Goal: Transaction & Acquisition: Purchase product/service

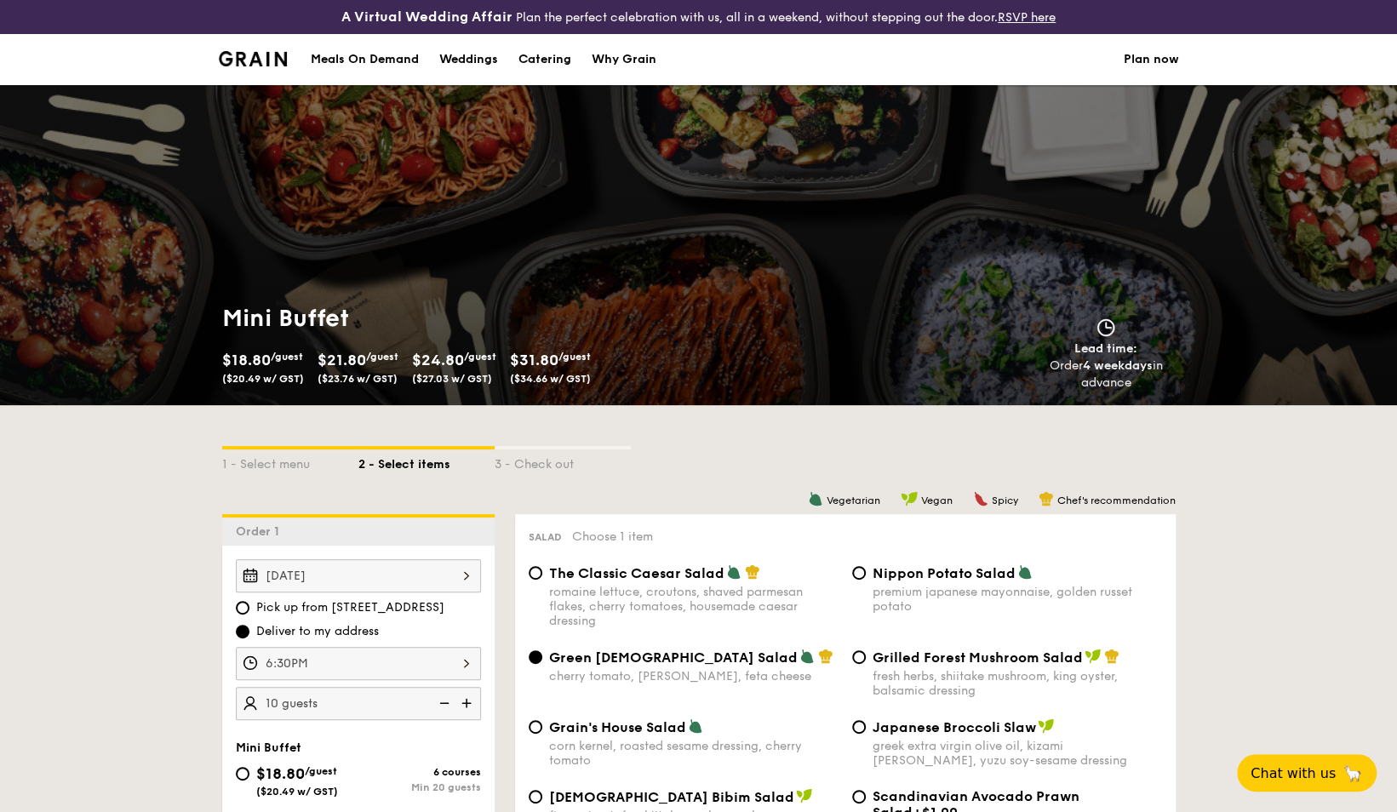
drag, startPoint x: 0, startPoint y: 0, endPoint x: 365, endPoint y: 58, distance: 369.8
click at [365, 58] on div "Meals On Demand" at bounding box center [365, 59] width 108 height 51
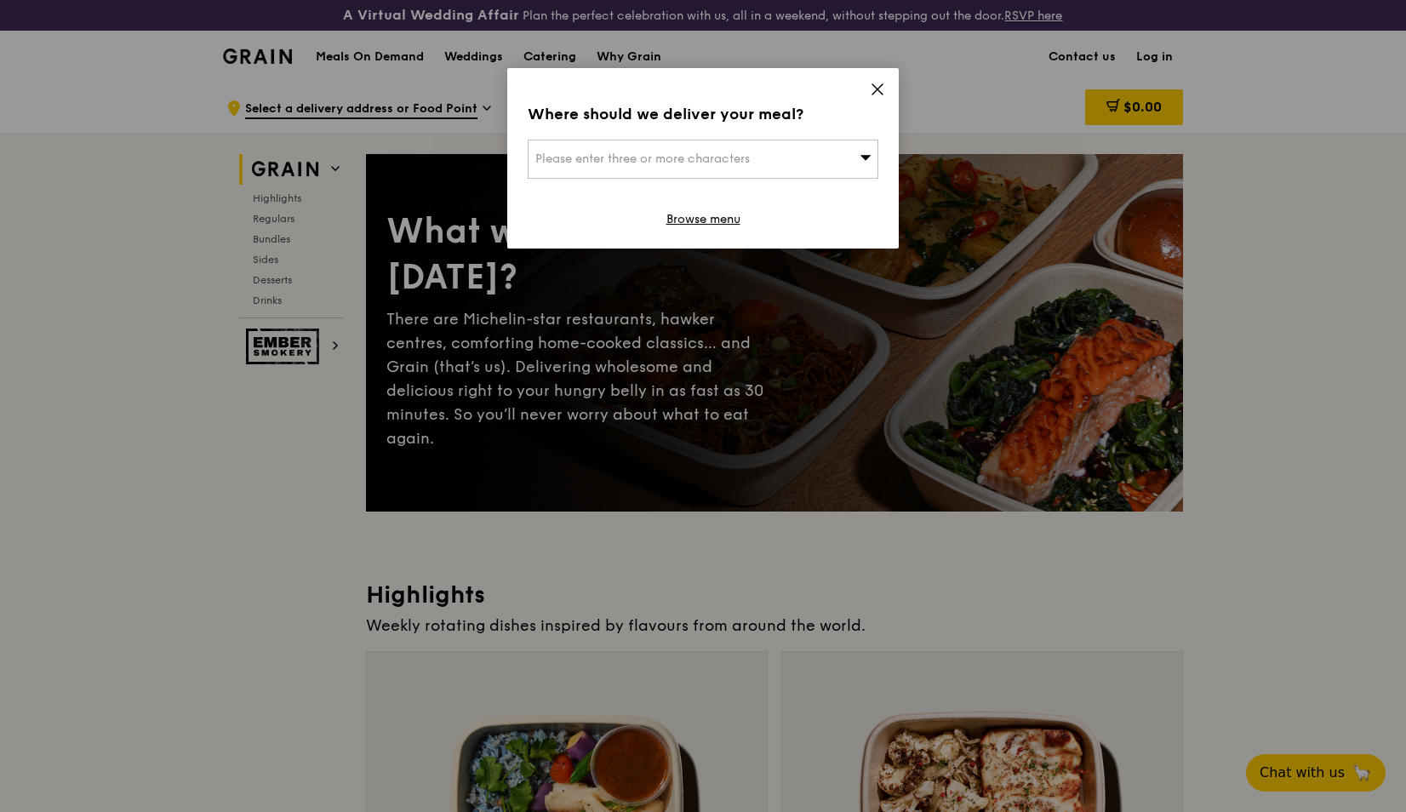
click at [668, 155] on span "Please enter three or more characters" at bounding box center [642, 159] width 215 height 14
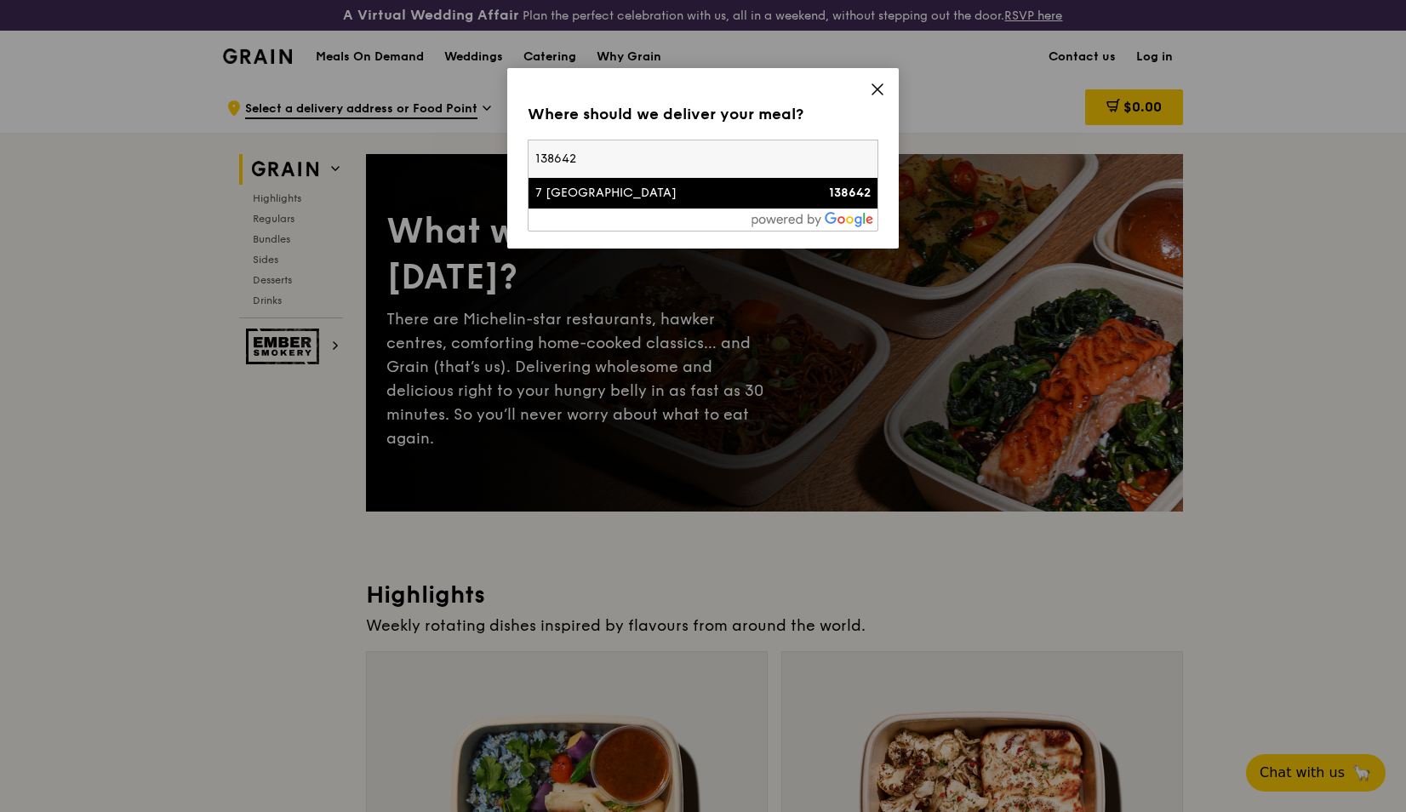
type input "138642"
click at [649, 192] on div "7 [GEOGRAPHIC_DATA]" at bounding box center [661, 193] width 252 height 17
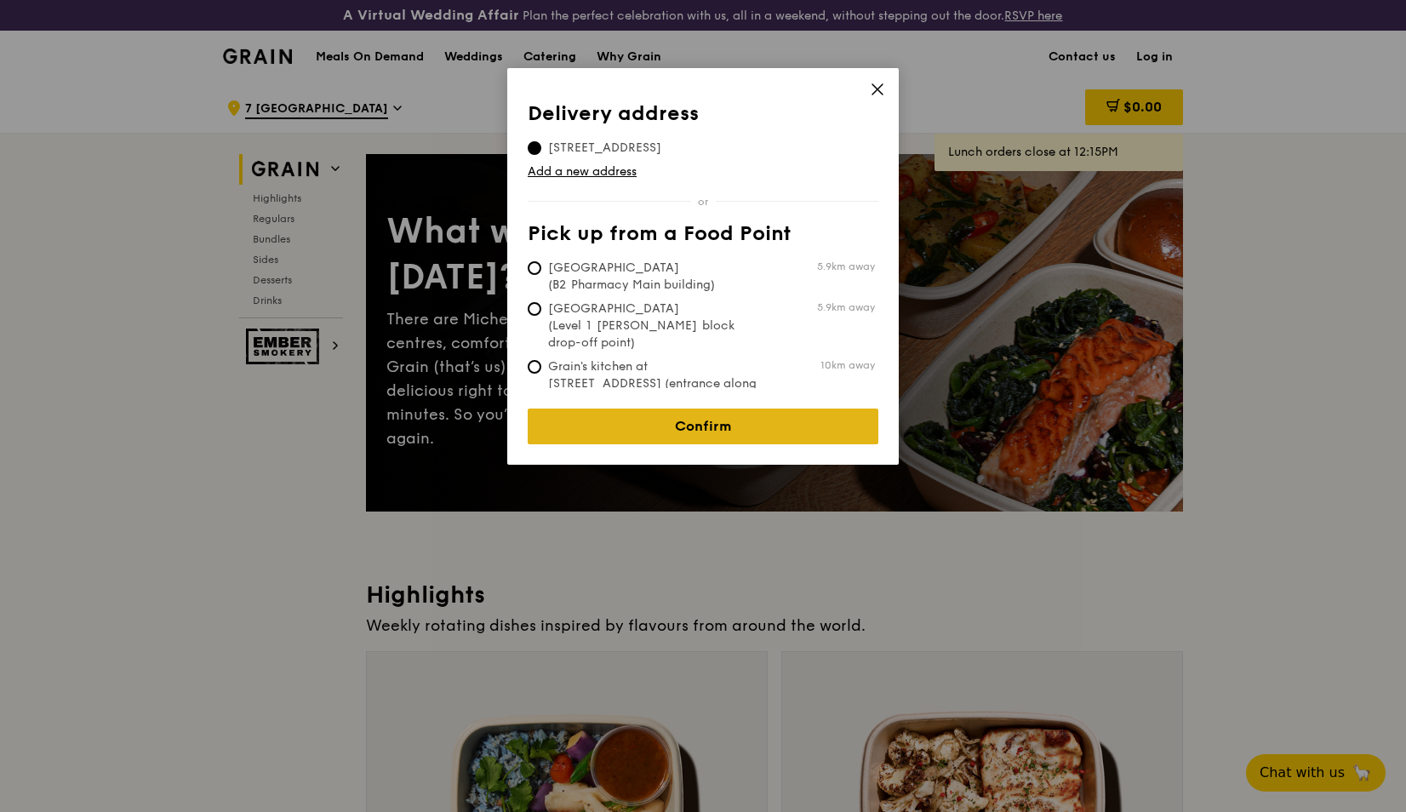
click at [661, 413] on link "Confirm" at bounding box center [703, 427] width 351 height 36
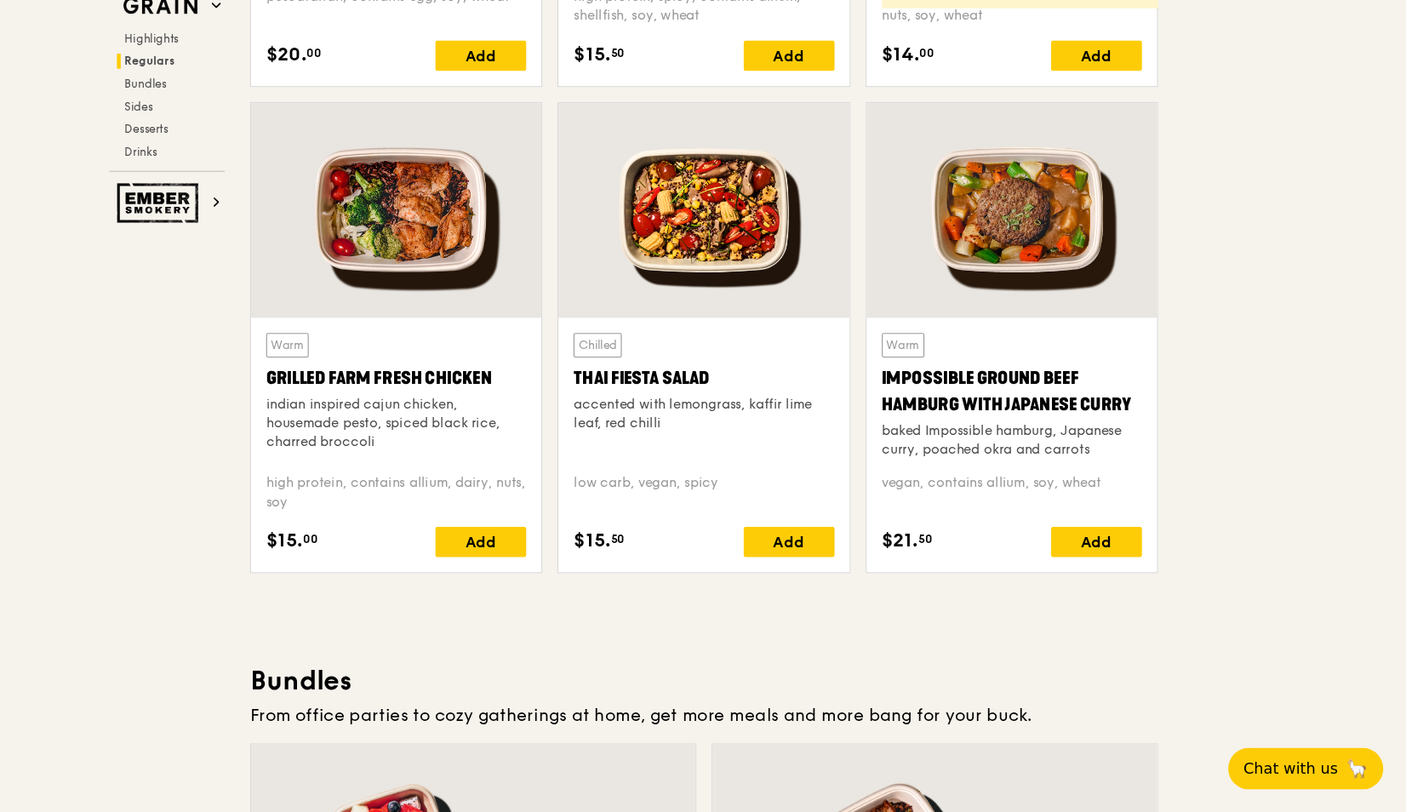
scroll to position [1886, 0]
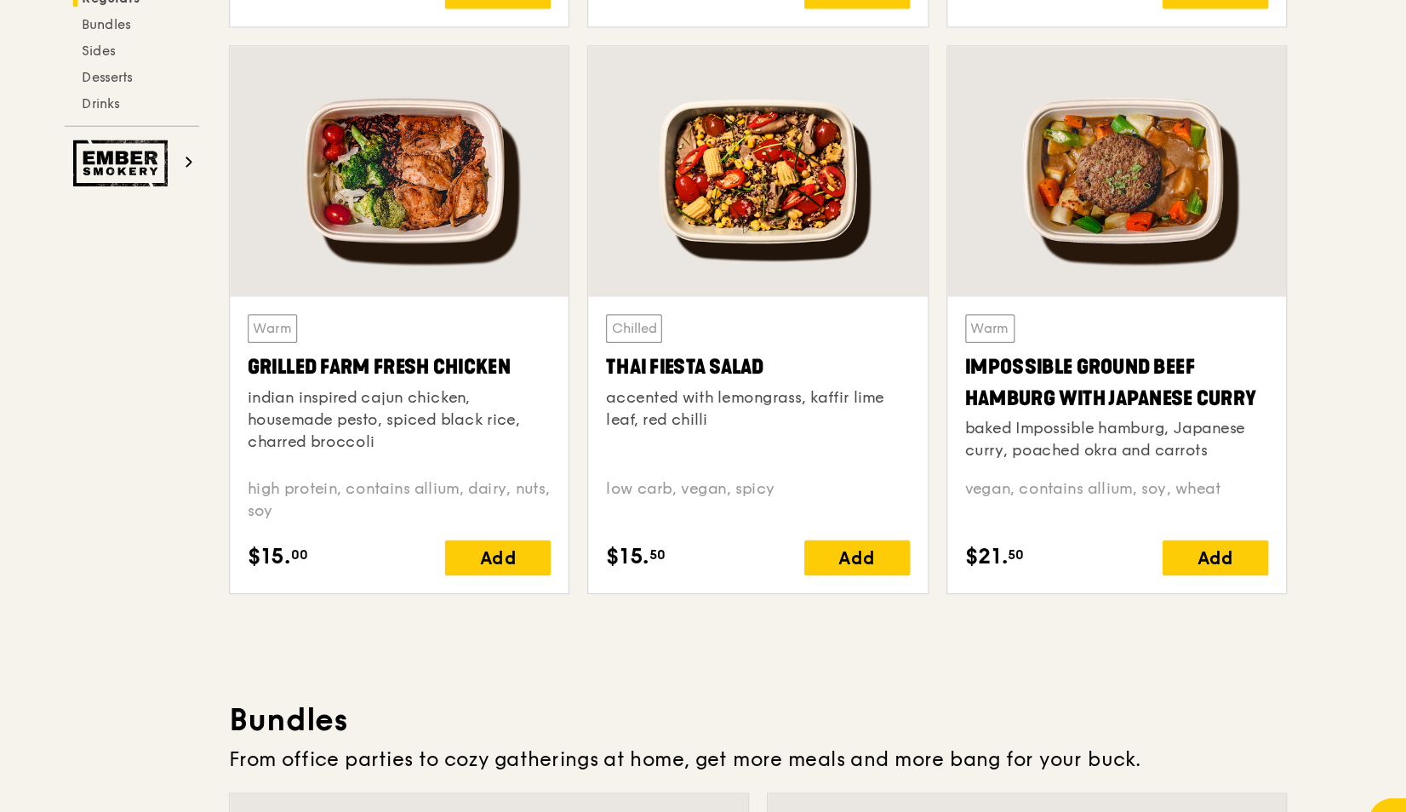
click at [559, 547] on div "Warm Grilled Farm Fresh Chicken indian inspired cajun chicken, housemade pesto,…" at bounding box center [498, 482] width 234 height 202
click at [562, 564] on div "Add" at bounding box center [574, 568] width 82 height 27
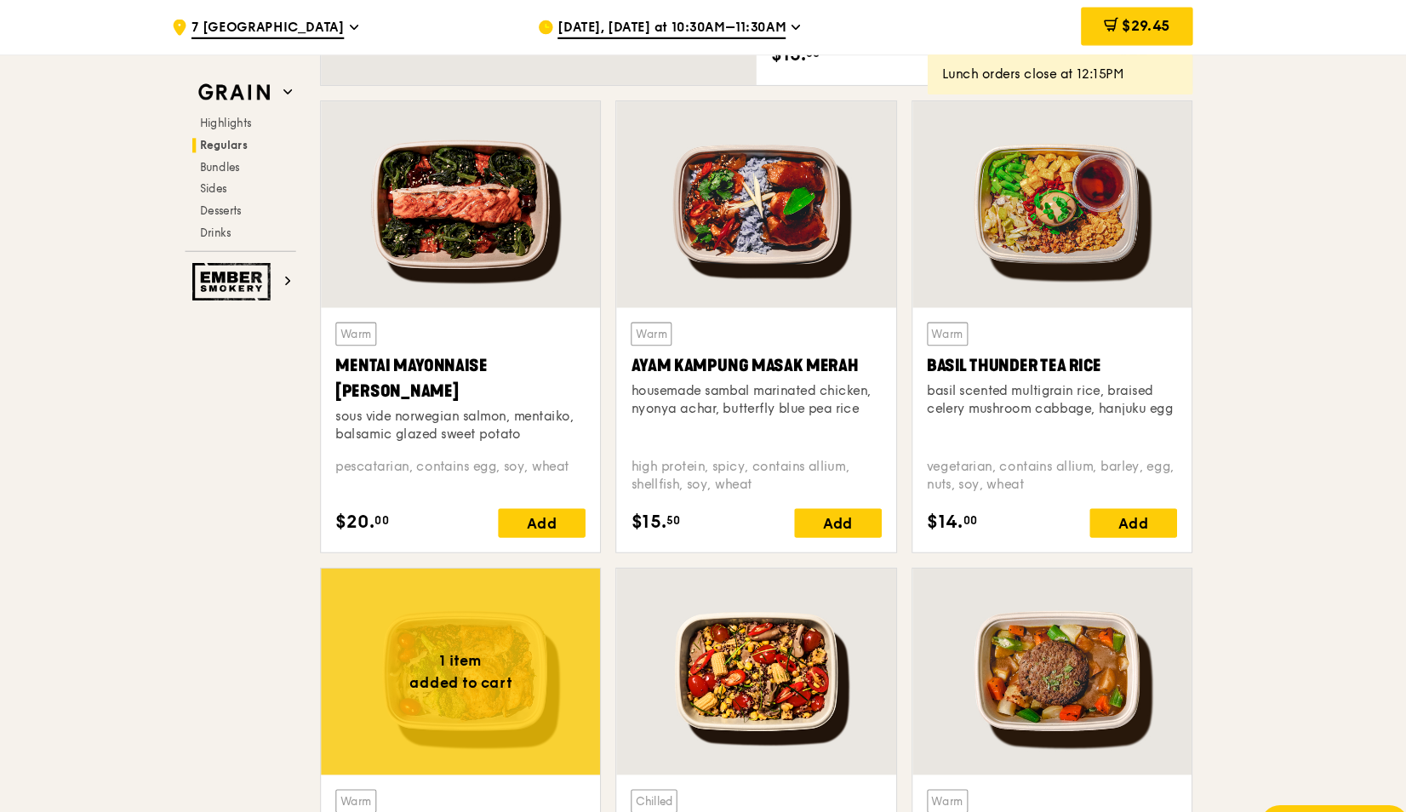
scroll to position [1684, 0]
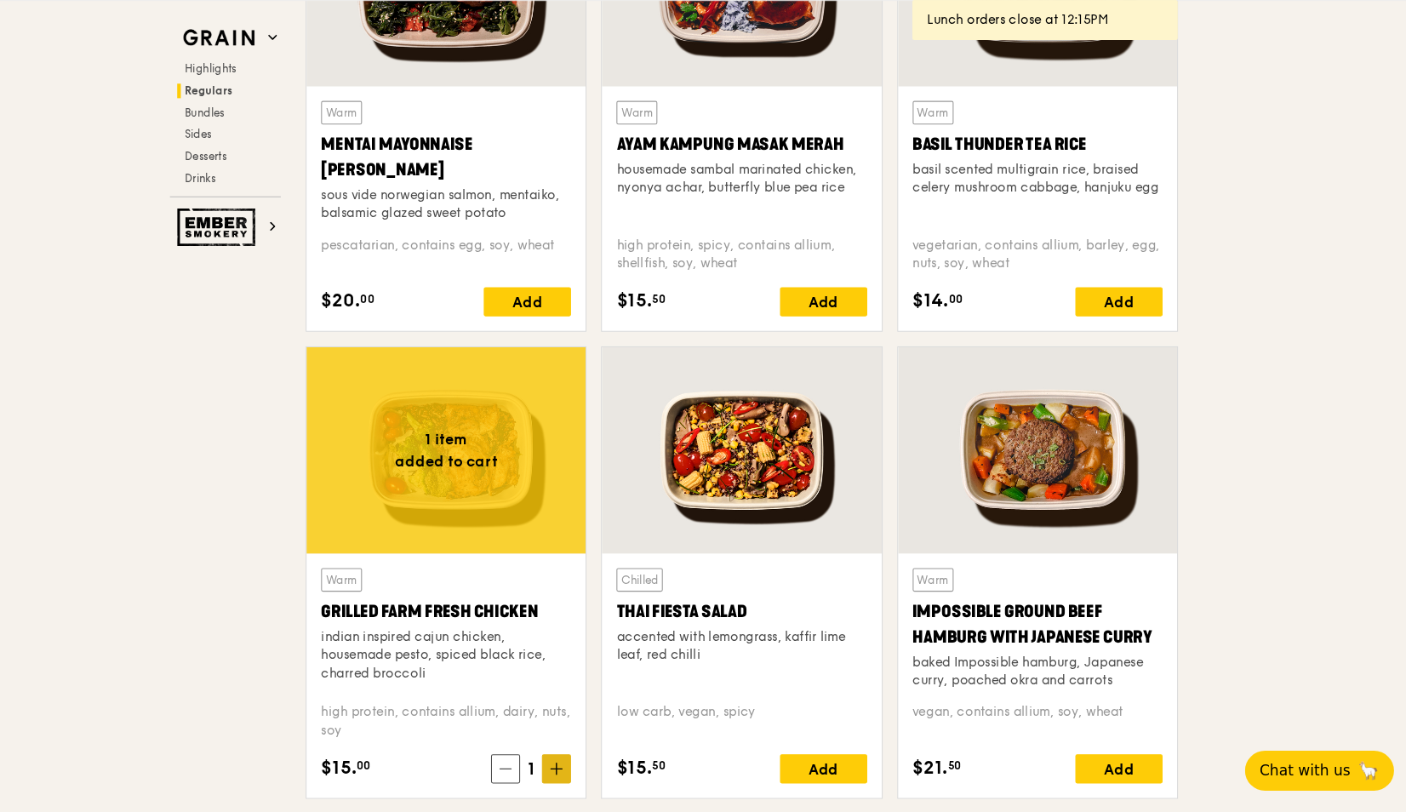
click at [600, 768] on icon at bounding box center [601, 771] width 12 height 12
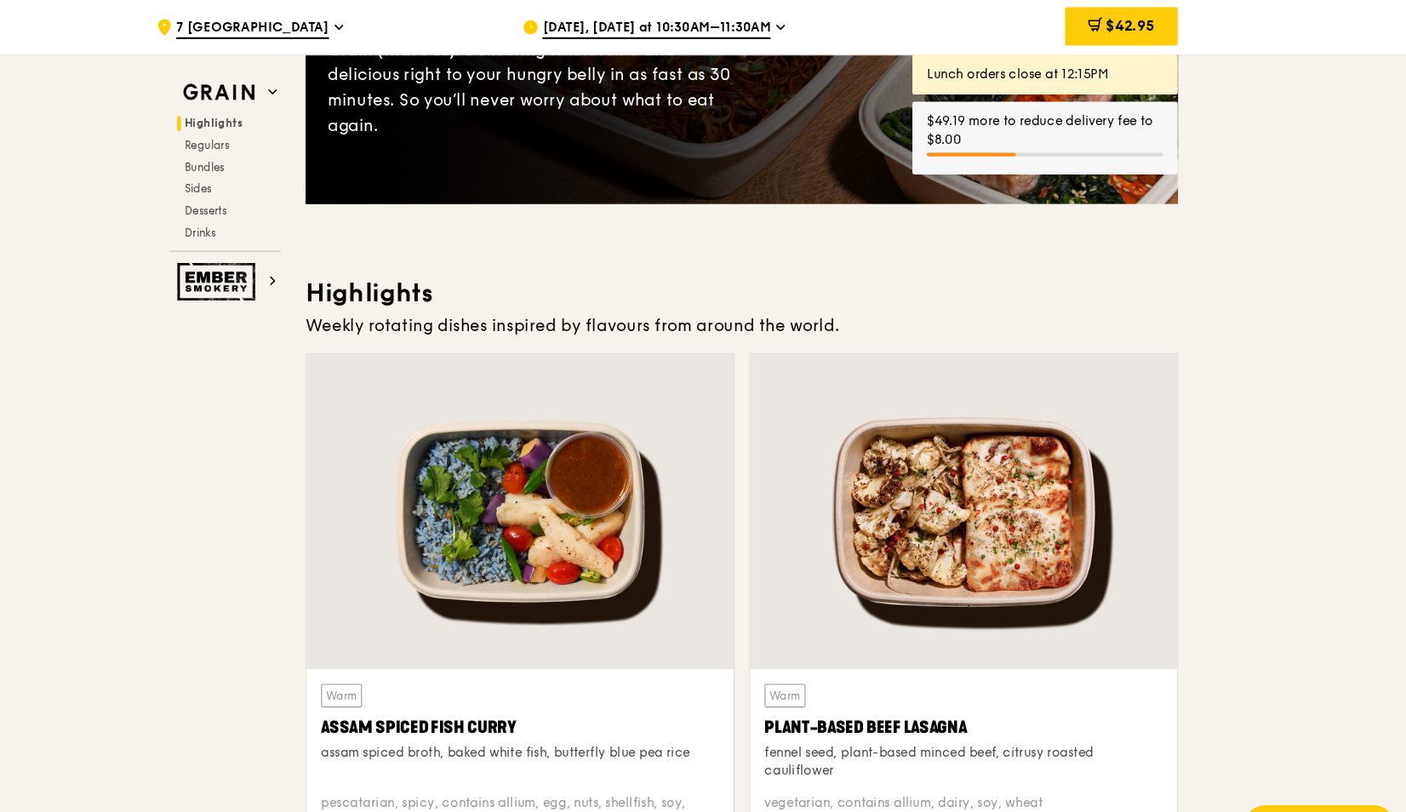
scroll to position [206, 0]
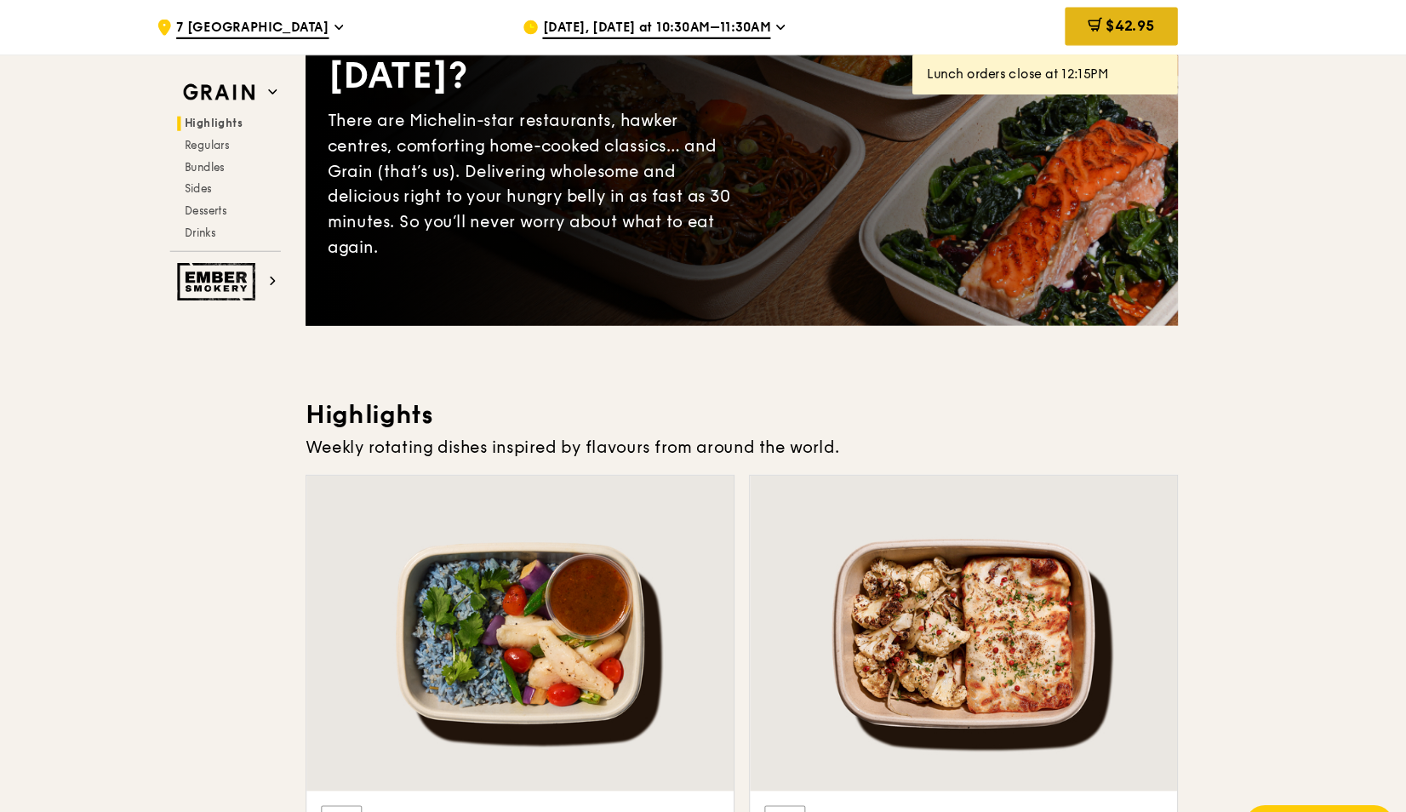
click at [1144, 20] on span "$42.95" at bounding box center [1139, 24] width 46 height 16
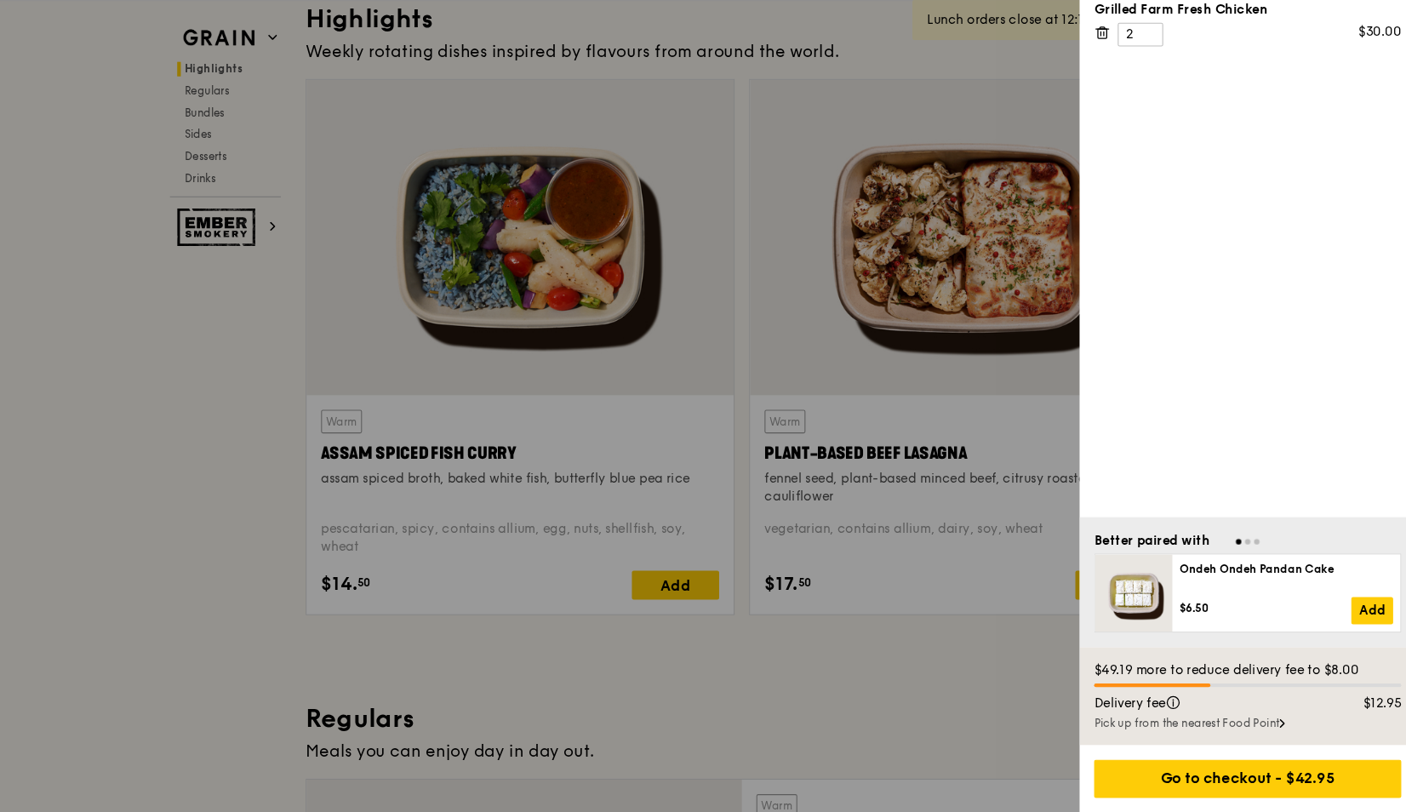
scroll to position [527, 0]
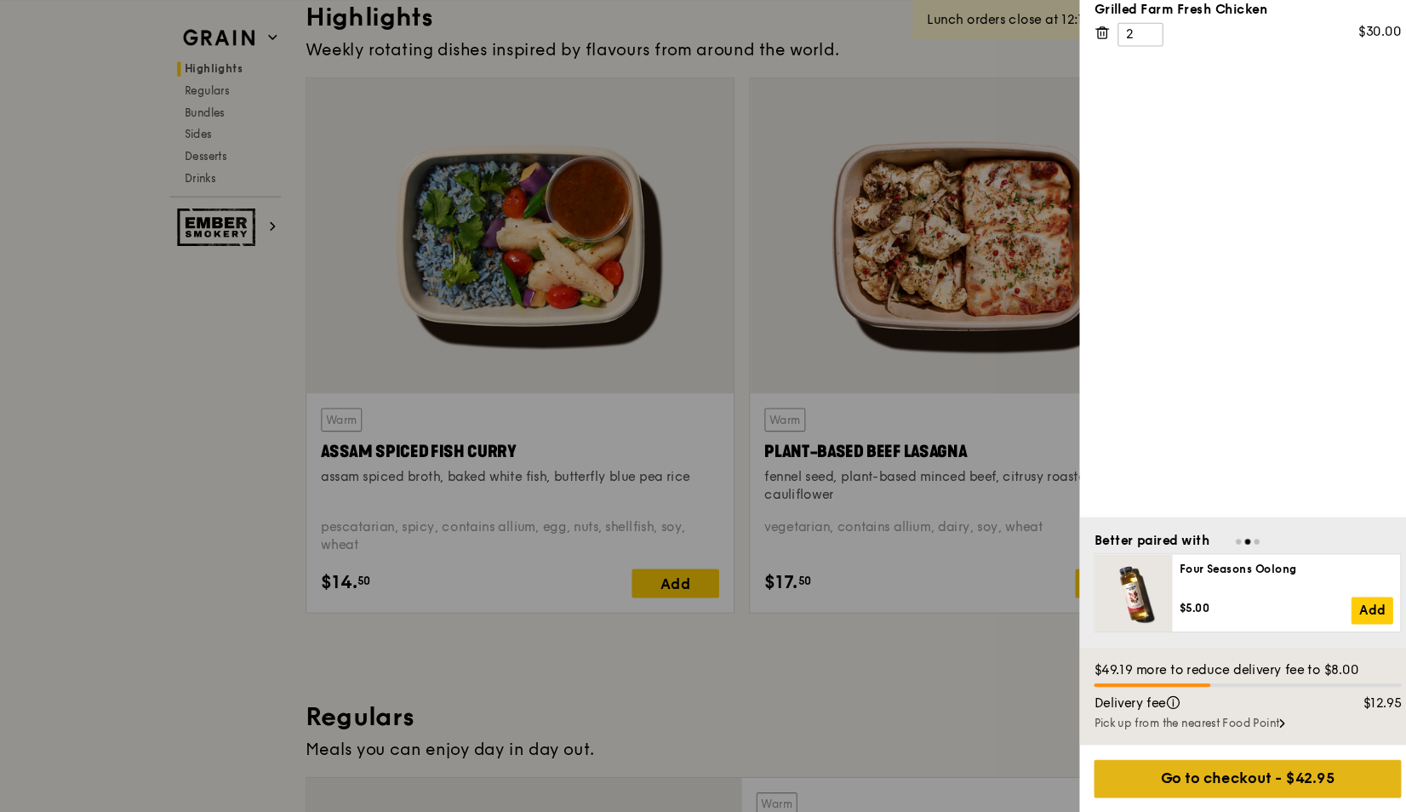
click at [1245, 787] on div "Go to checkout - $42.95" at bounding box center [1249, 781] width 288 height 36
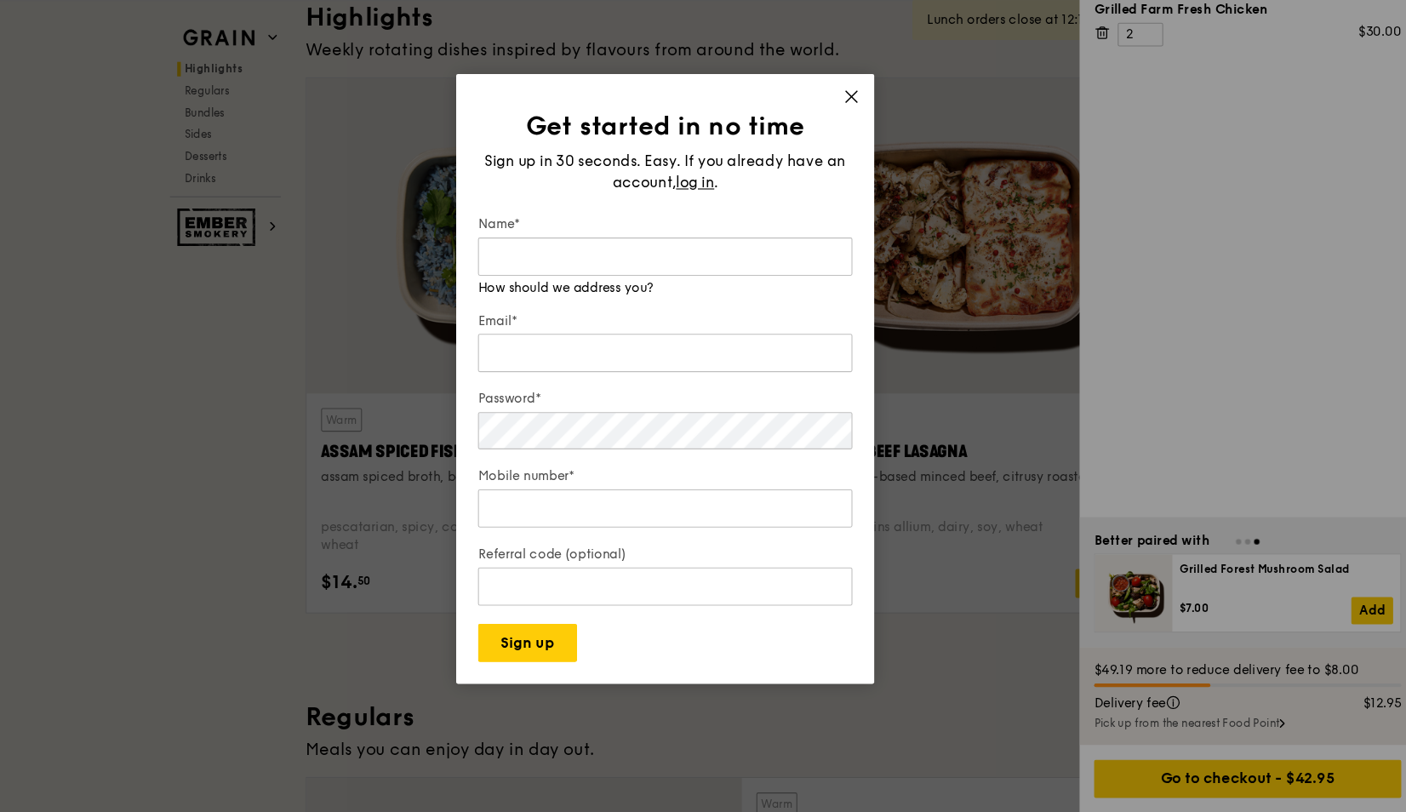
click at [875, 146] on icon at bounding box center [877, 141] width 15 height 15
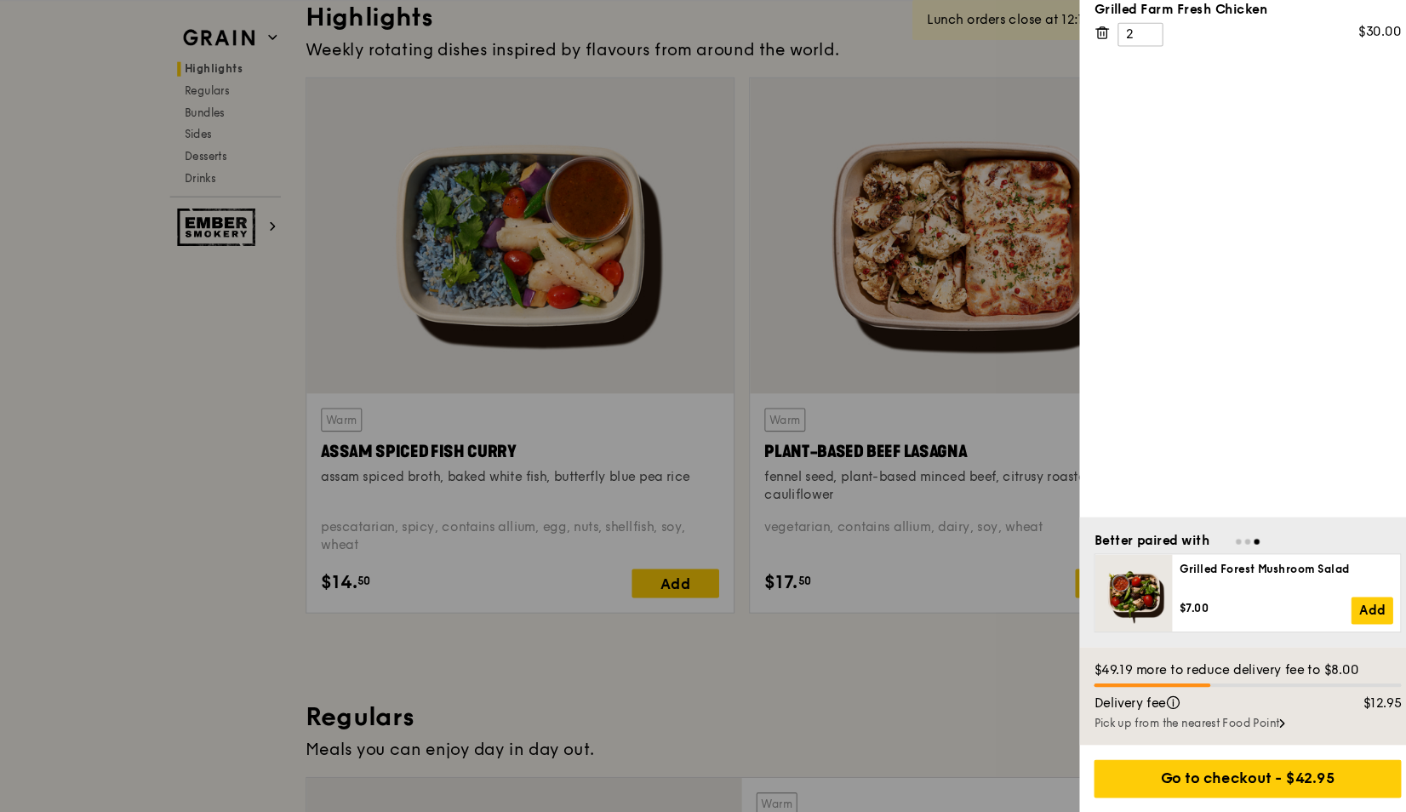
click at [992, 570] on div at bounding box center [703, 406] width 1406 height 812
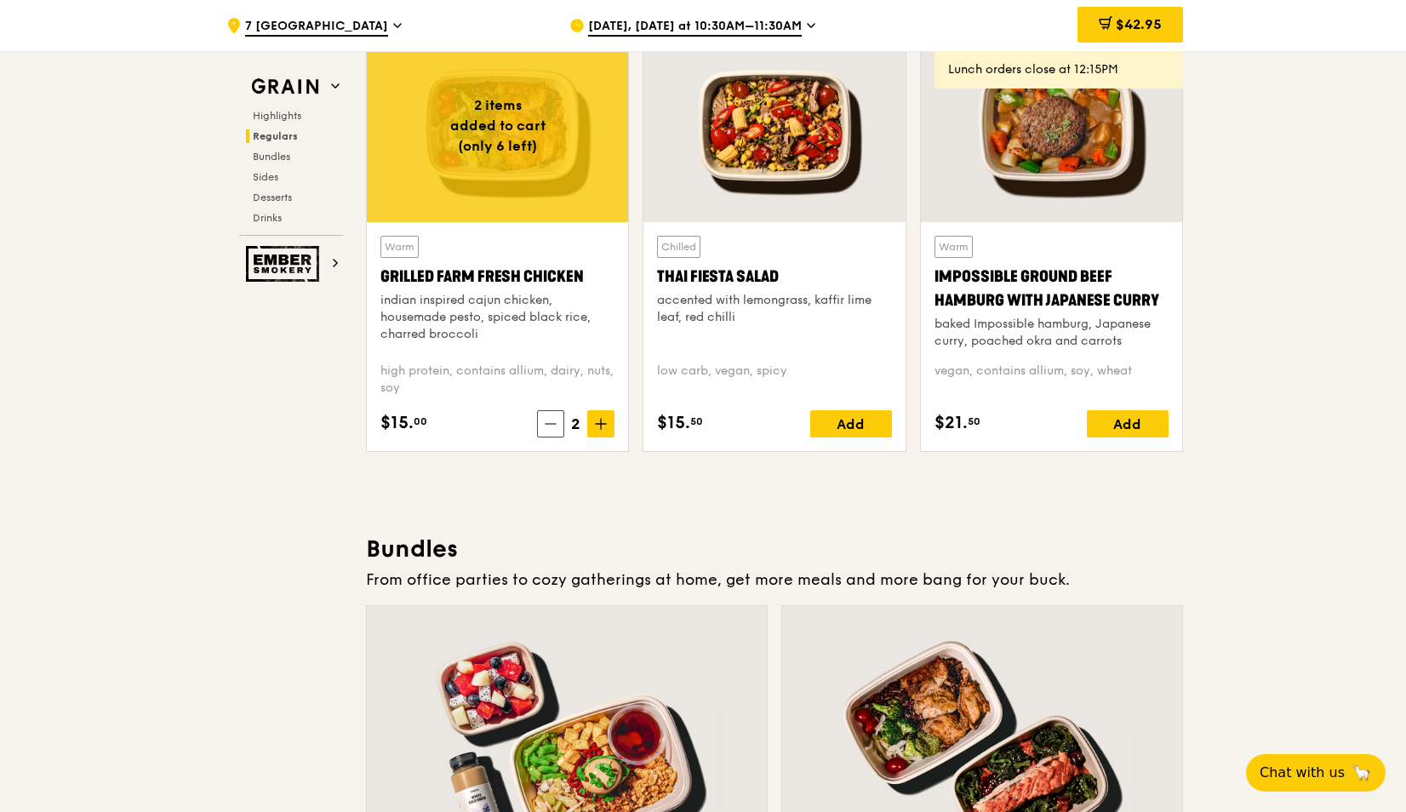
scroll to position [2367, 0]
